Goal: Transaction & Acquisition: Obtain resource

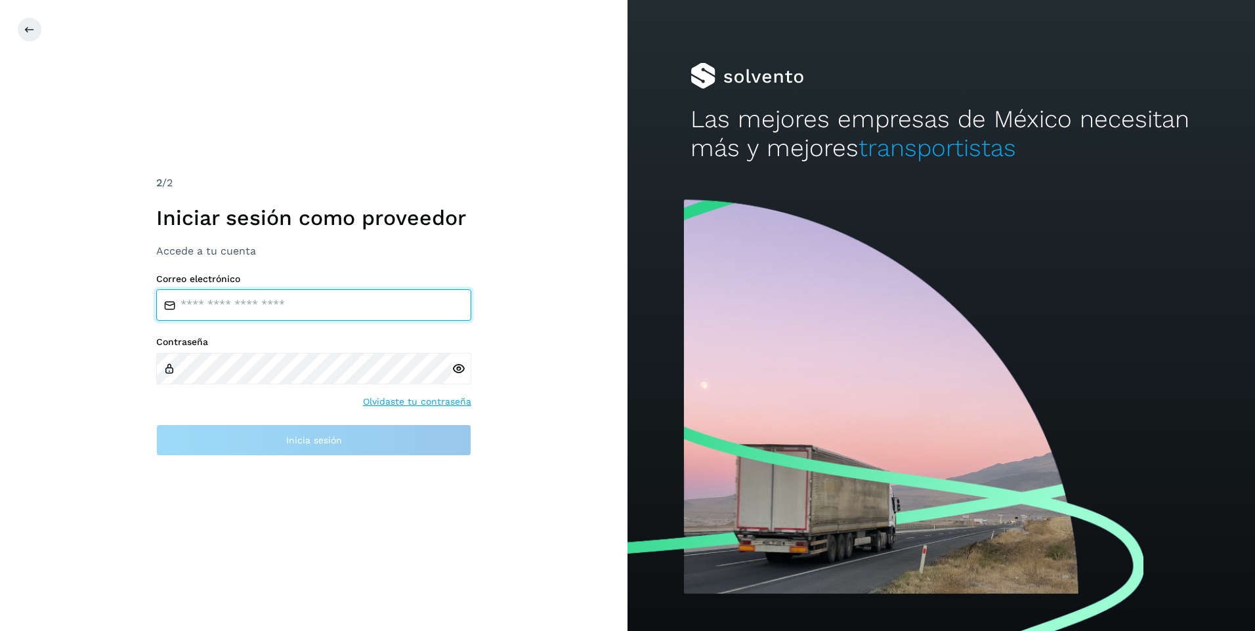
type input "**********"
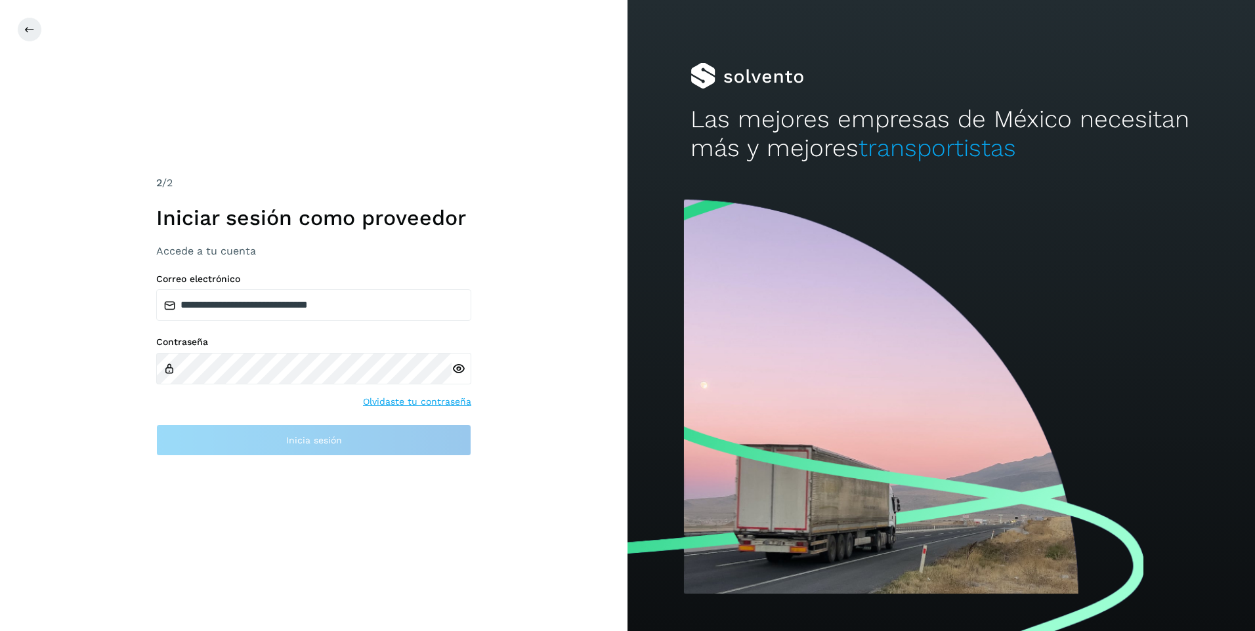
click at [569, 341] on div "**********" at bounding box center [313, 315] width 627 height 631
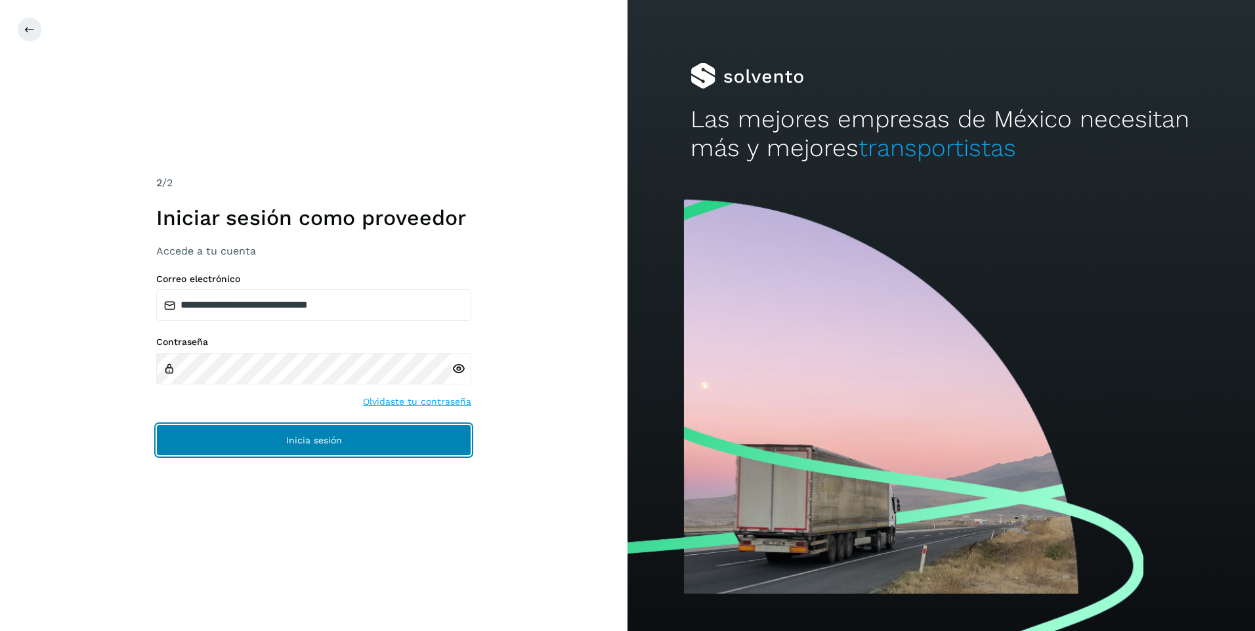
click at [311, 438] on span "Inicia sesión" at bounding box center [314, 440] width 56 height 9
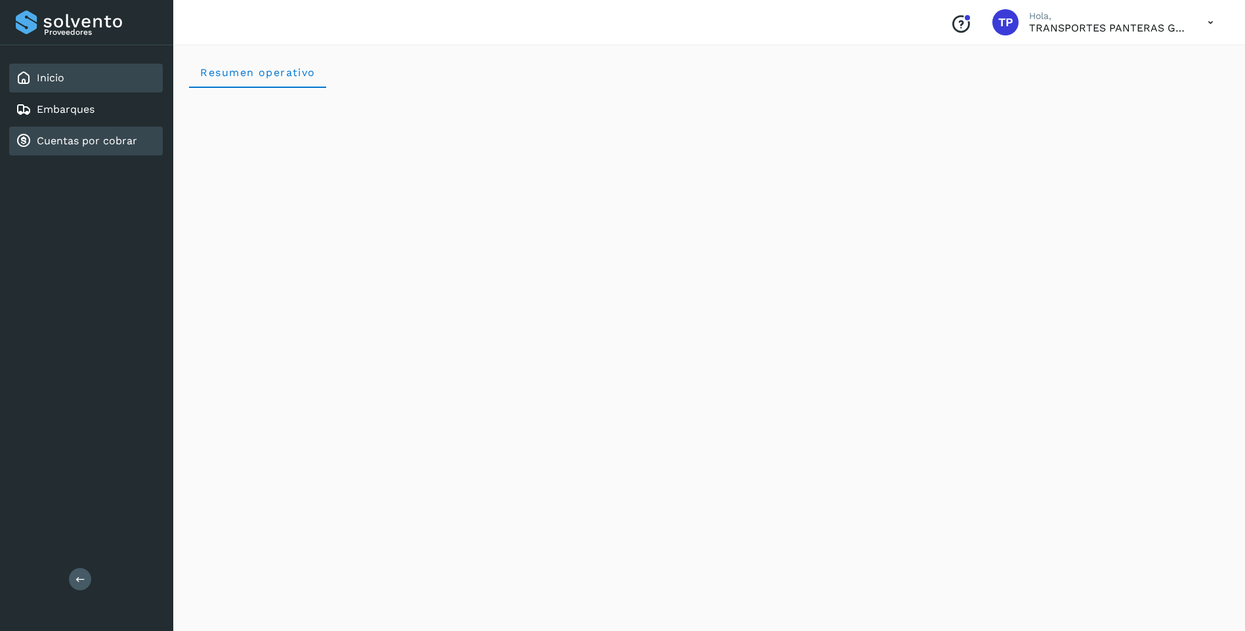
click at [121, 132] on div "Cuentas por cobrar" at bounding box center [86, 141] width 154 height 29
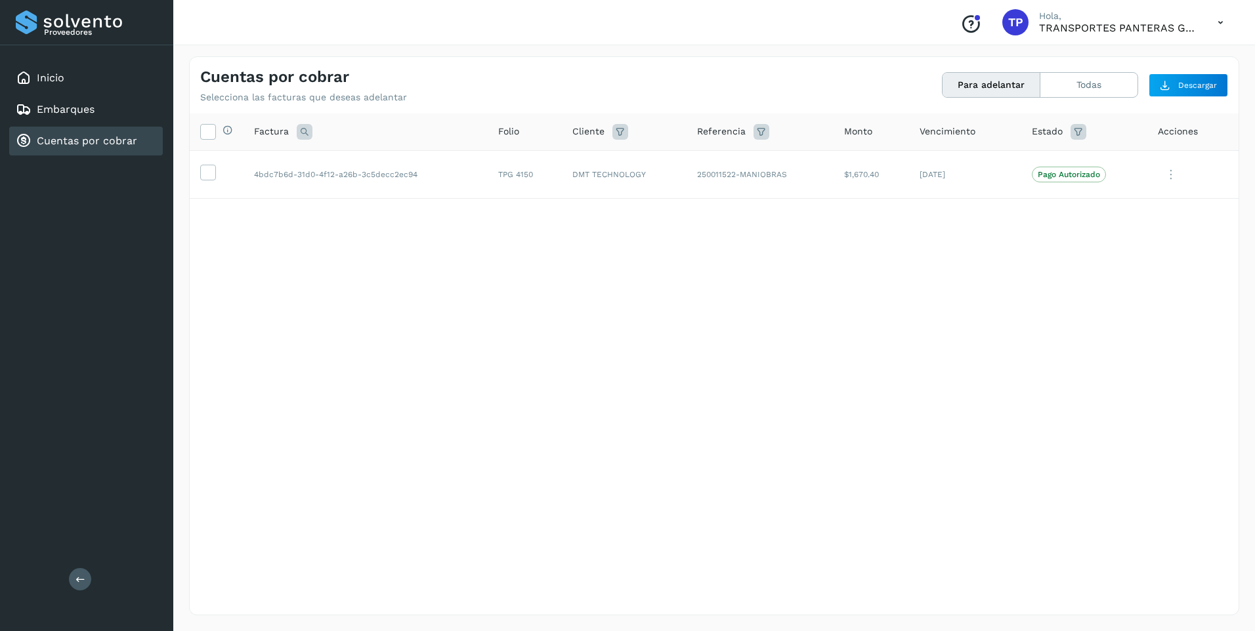
click at [375, 320] on div "Selecciona todas las facturas disponibles para adelanto Factura Folio Cliente R…" at bounding box center [714, 338] width 1049 height 448
click at [209, 171] on icon at bounding box center [208, 172] width 14 height 14
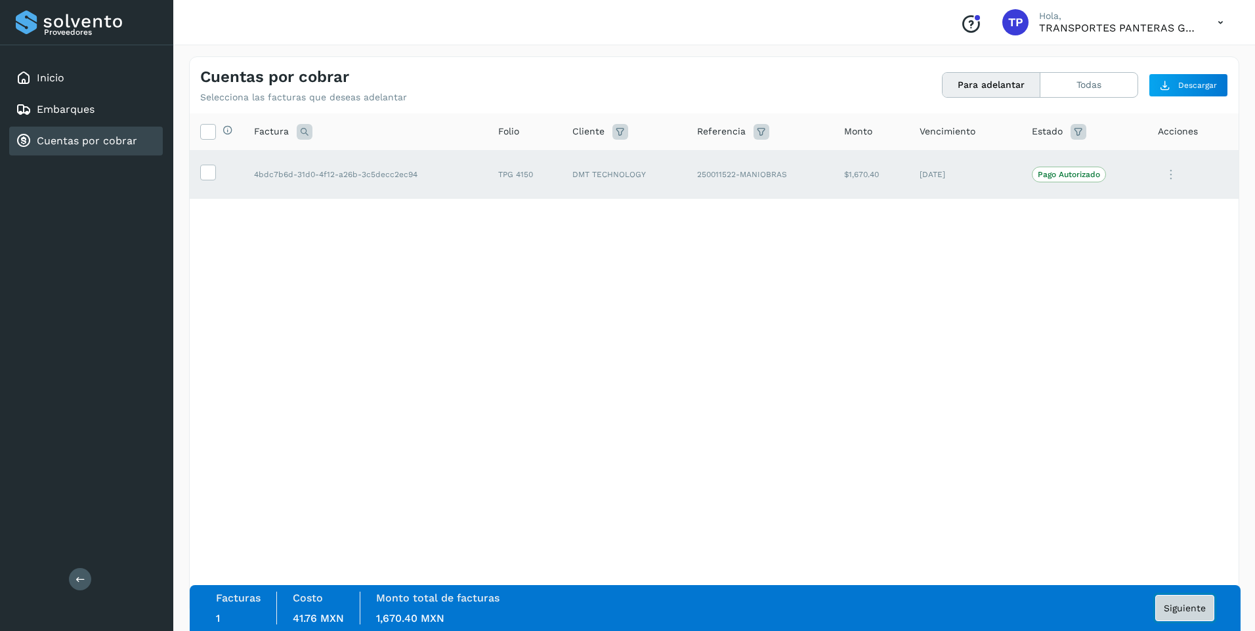
click at [1176, 606] on span "Siguiente" at bounding box center [1184, 608] width 42 height 9
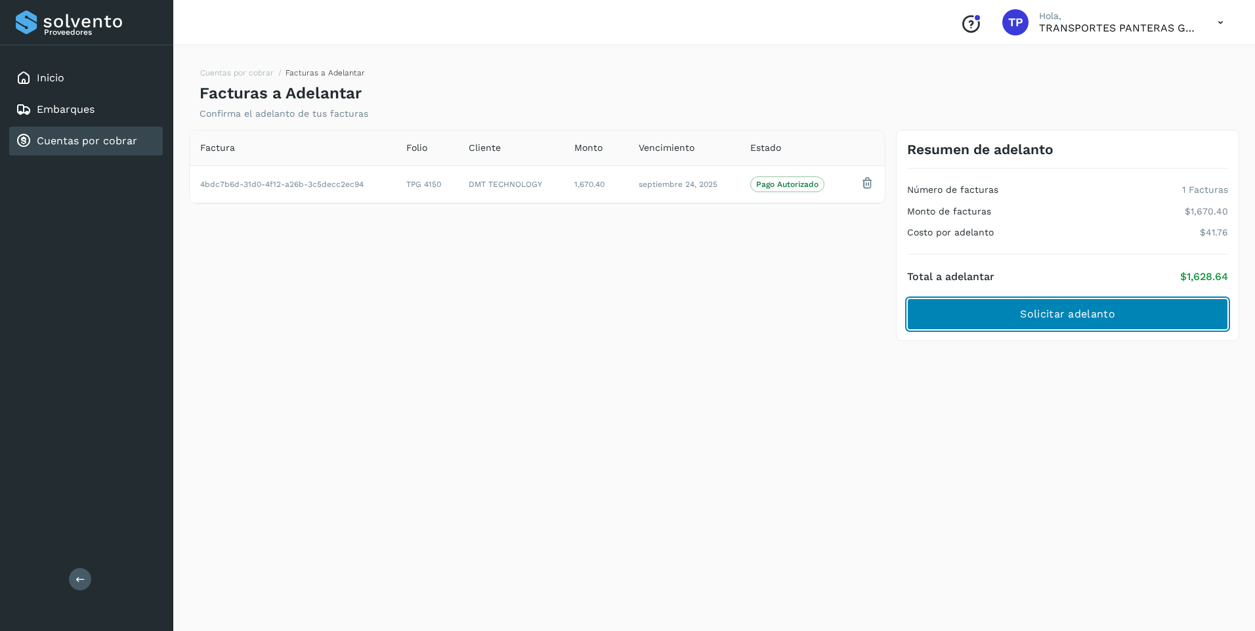
click at [1049, 320] on span "Solicitar adelanto" at bounding box center [1067, 314] width 94 height 14
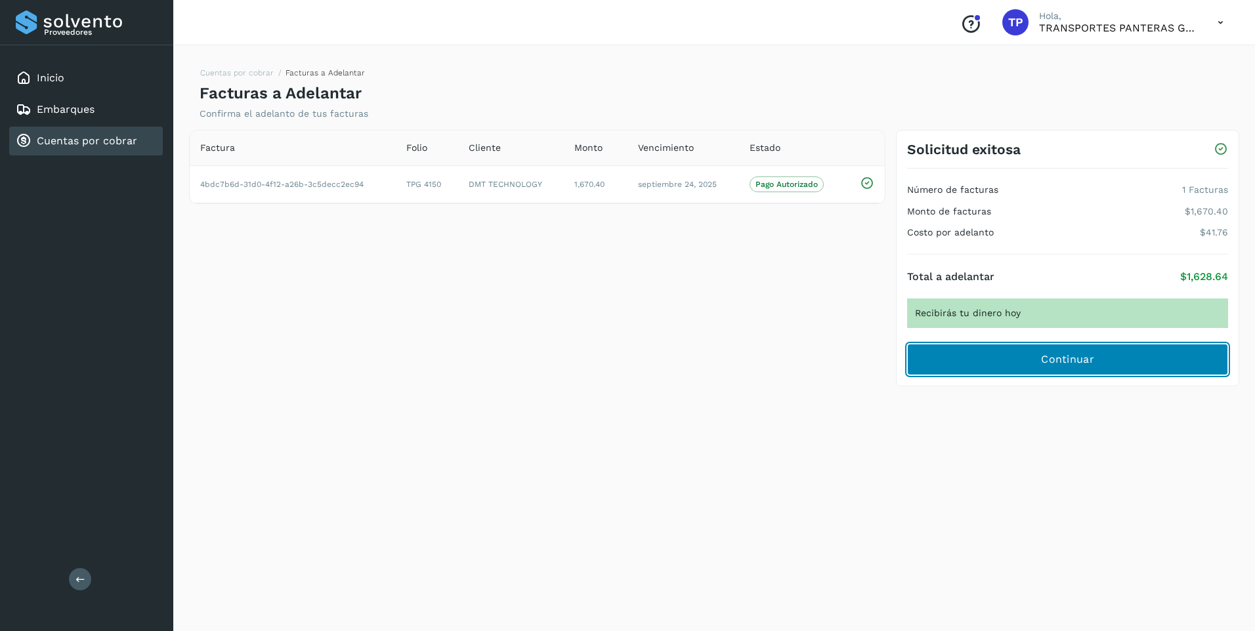
click at [1081, 358] on span "Continuar" at bounding box center [1067, 359] width 53 height 14
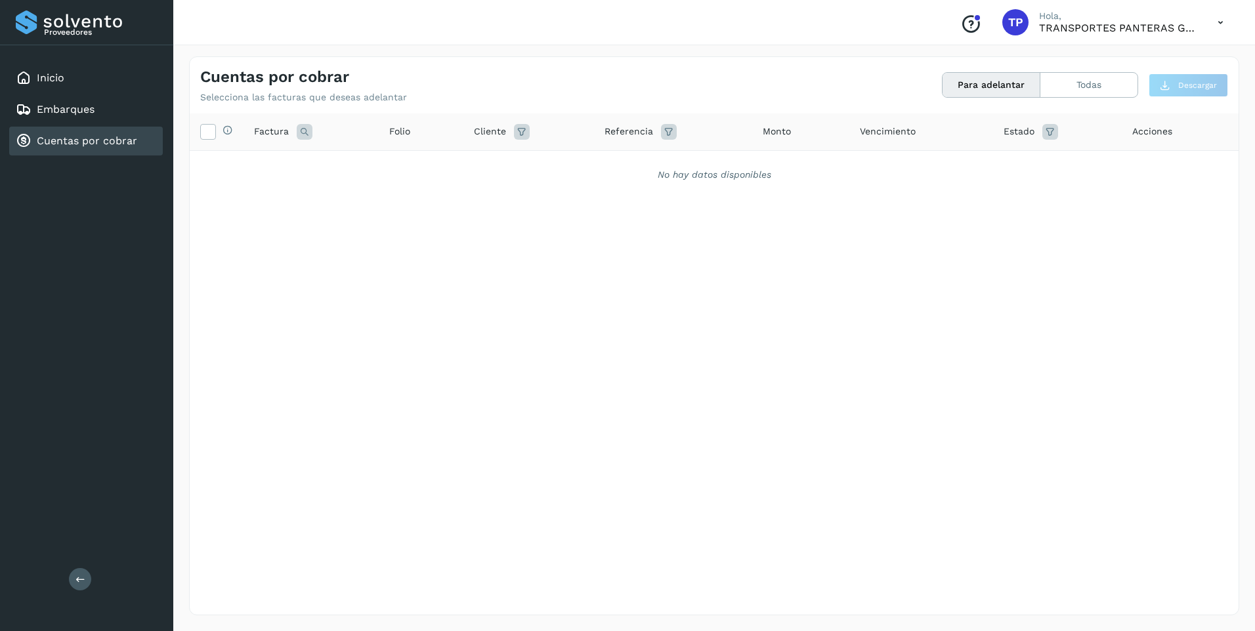
click at [516, 334] on div "Selecciona todas las facturas disponibles para adelanto Factura Folio Cliente R…" at bounding box center [714, 338] width 1049 height 448
click at [115, 131] on div "Cuentas por cobrar" at bounding box center [86, 141] width 154 height 29
click at [104, 80] on div "Inicio" at bounding box center [86, 78] width 154 height 29
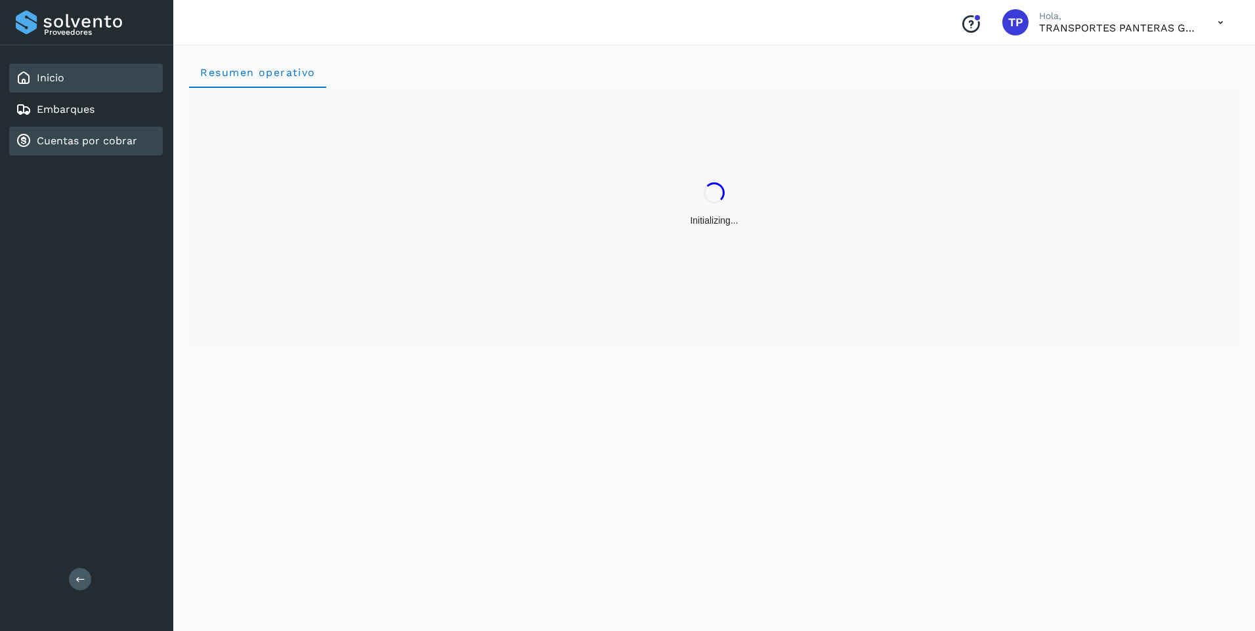
click at [89, 137] on link "Cuentas por cobrar" at bounding box center [87, 141] width 100 height 12
